Goal: Task Accomplishment & Management: Use online tool/utility

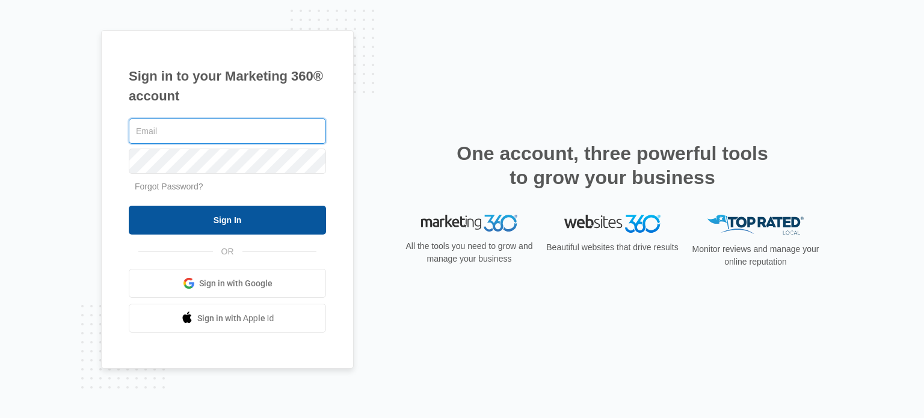
type input "[EMAIL_ADDRESS][DOMAIN_NAME]"
click at [224, 227] on input "Sign In" at bounding box center [227, 220] width 197 height 29
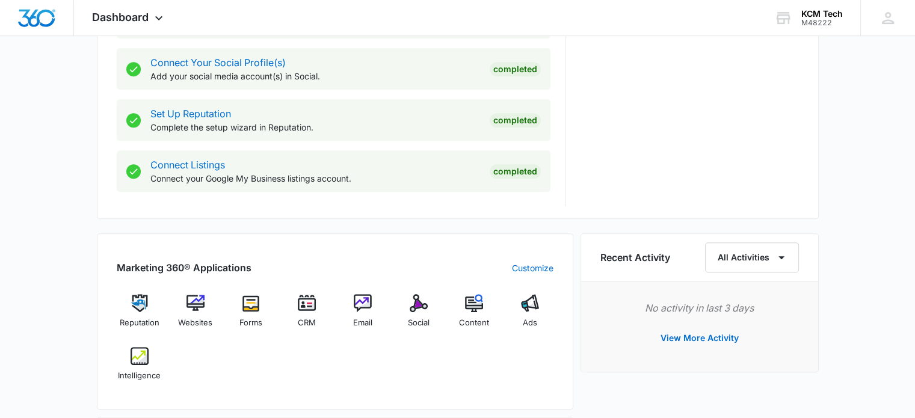
scroll to position [662, 0]
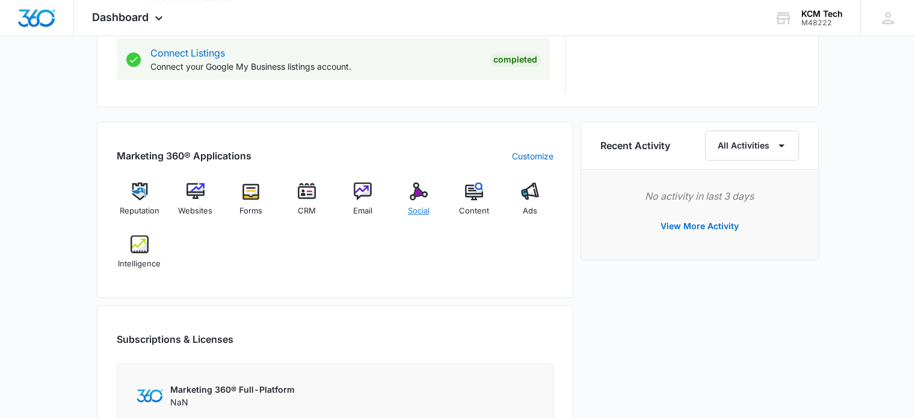
click at [420, 191] on img at bounding box center [419, 191] width 18 height 18
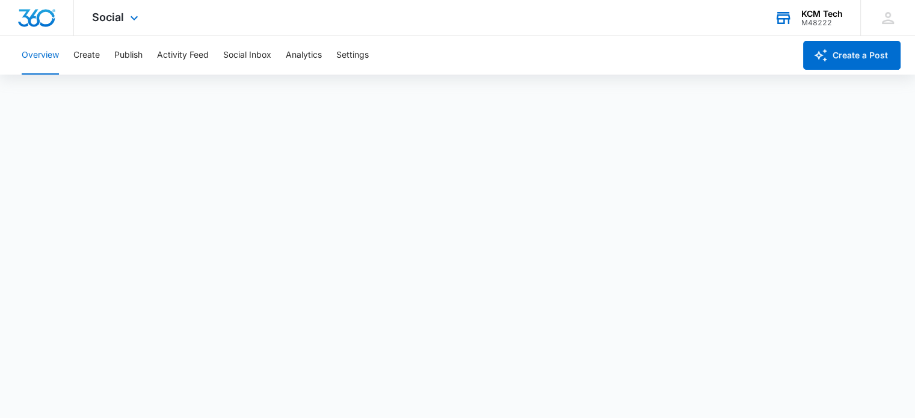
click at [814, 26] on div "KCM Tech M48222 Your Accounts View All" at bounding box center [808, 18] width 104 height 36
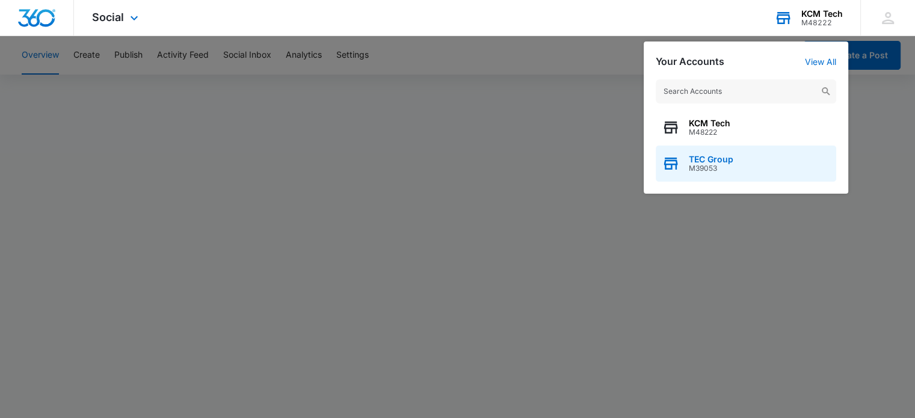
click at [725, 155] on span "TEC Group" at bounding box center [711, 160] width 45 height 10
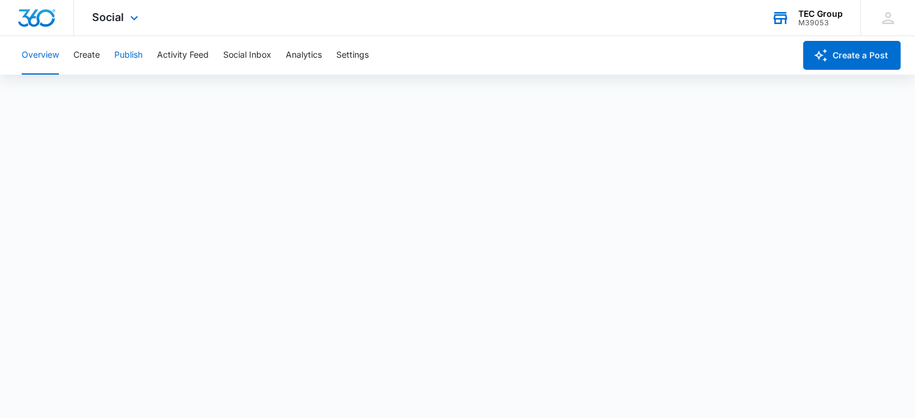
click at [134, 54] on button "Publish" at bounding box center [128, 55] width 28 height 39
